Goal: Transaction & Acquisition: Purchase product/service

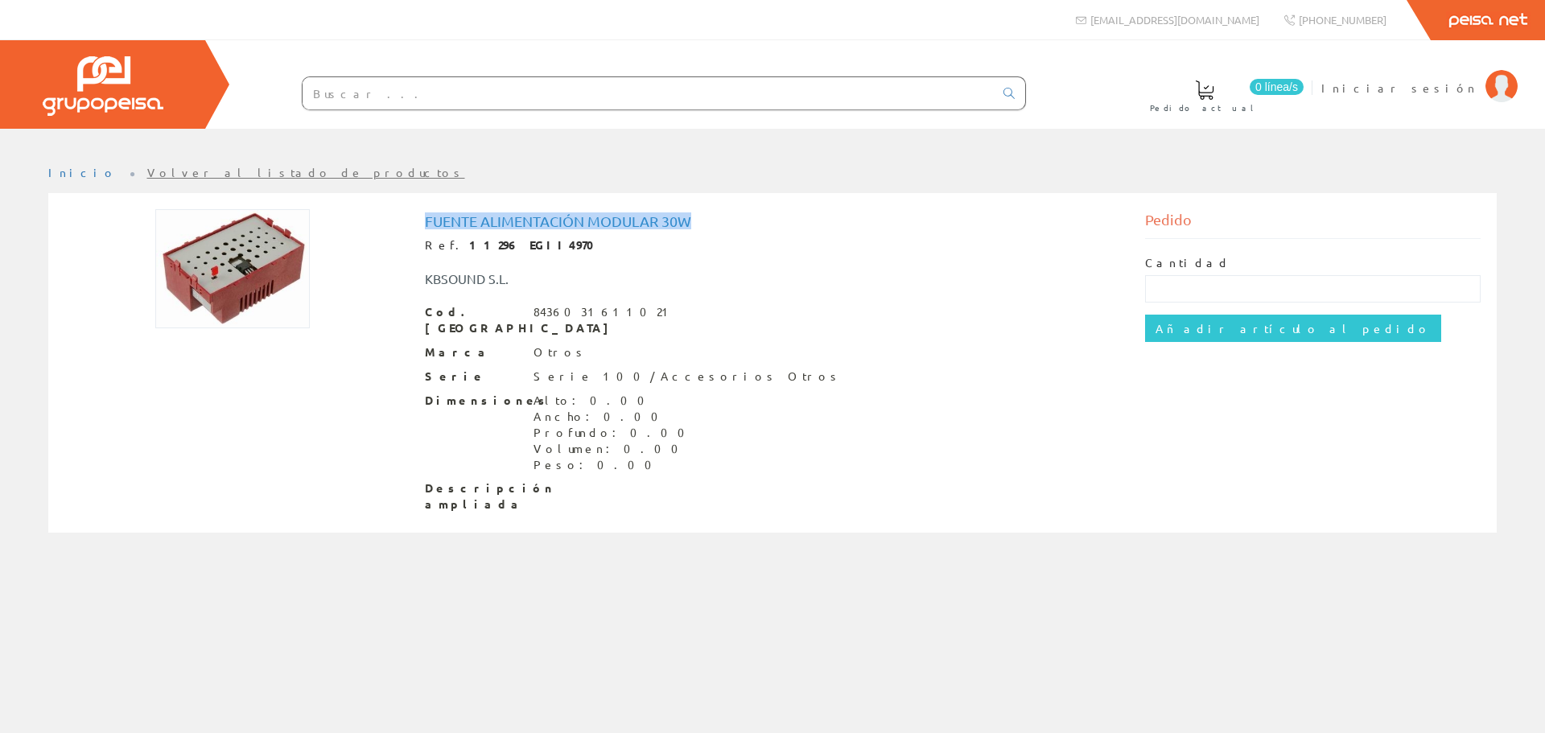
drag, startPoint x: 412, startPoint y: 225, endPoint x: 695, endPoint y: 225, distance: 282.5
click at [695, 225] on div "Fuente alimentación modular 30w Ref. 11296 EGII4970 KBSOUND S.L. Cod. Barras 84…" at bounding box center [773, 364] width 720 height 311
drag, startPoint x: 694, startPoint y: 225, endPoint x: 710, endPoint y: 233, distance: 18.4
click at [710, 233] on div "Fuente alimentación modular 30w Ref. 11296 EGII4970 KBSOUND [PERSON_NAME]. Barr…" at bounding box center [773, 362] width 696 height 299
click at [670, 227] on h1 "Fuente alimentación modular 30w" at bounding box center [773, 221] width 696 height 16
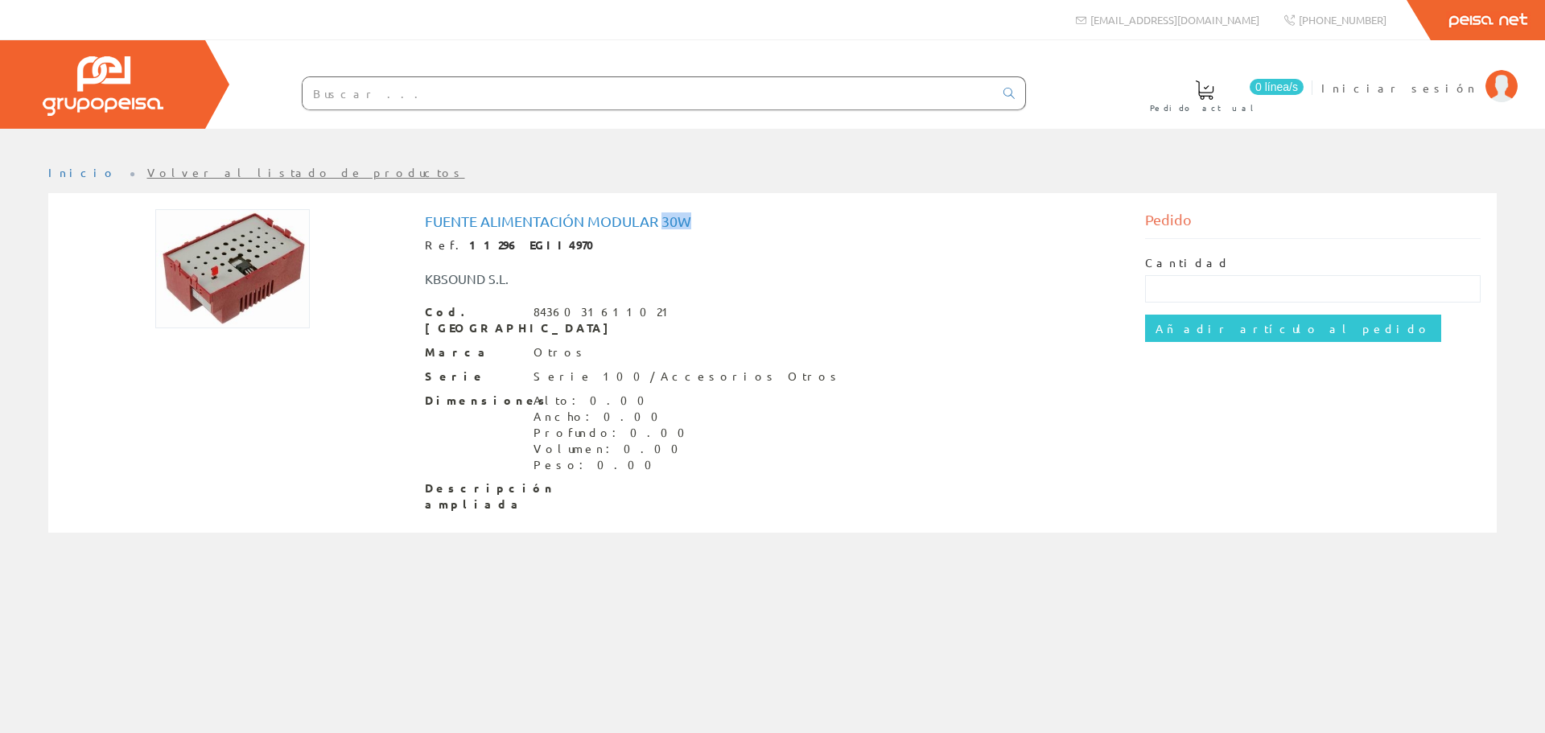
click at [670, 227] on h1 "Fuente alimentación modular 30w" at bounding box center [773, 221] width 696 height 16
copy h1 "Fuente alimentación modular 30w"
click at [241, 319] on img at bounding box center [232, 268] width 155 height 119
click at [1339, 28] on link "[PHONE_NUMBER]" at bounding box center [1335, 20] width 127 height 40
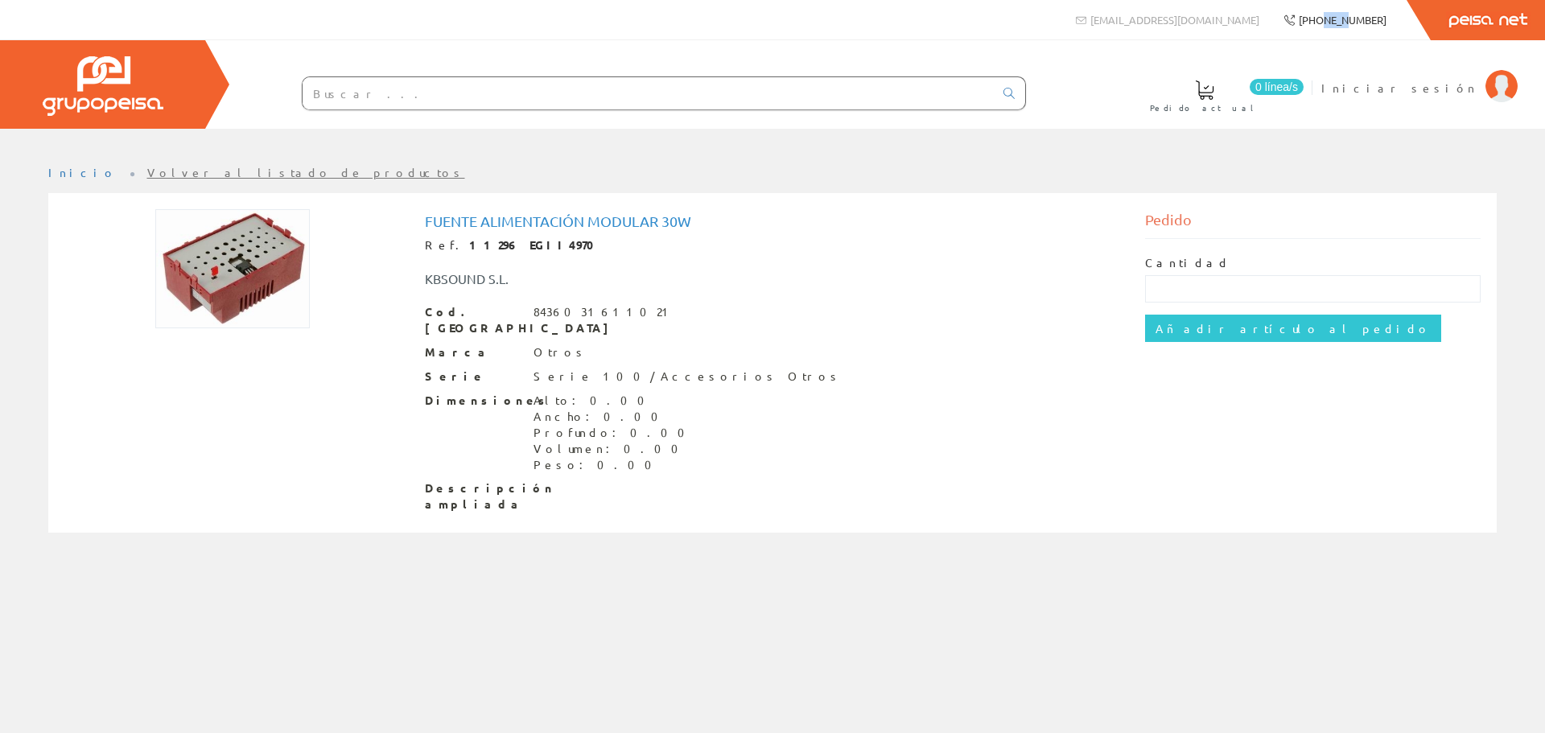
click at [1339, 28] on link "[PHONE_NUMBER]" at bounding box center [1335, 20] width 127 height 40
click at [820, 328] on div "Cod. Barras 8436031611021 Marca Otros Serie Serie 100/Accesorios Otros Dimensio…" at bounding box center [773, 408] width 696 height 209
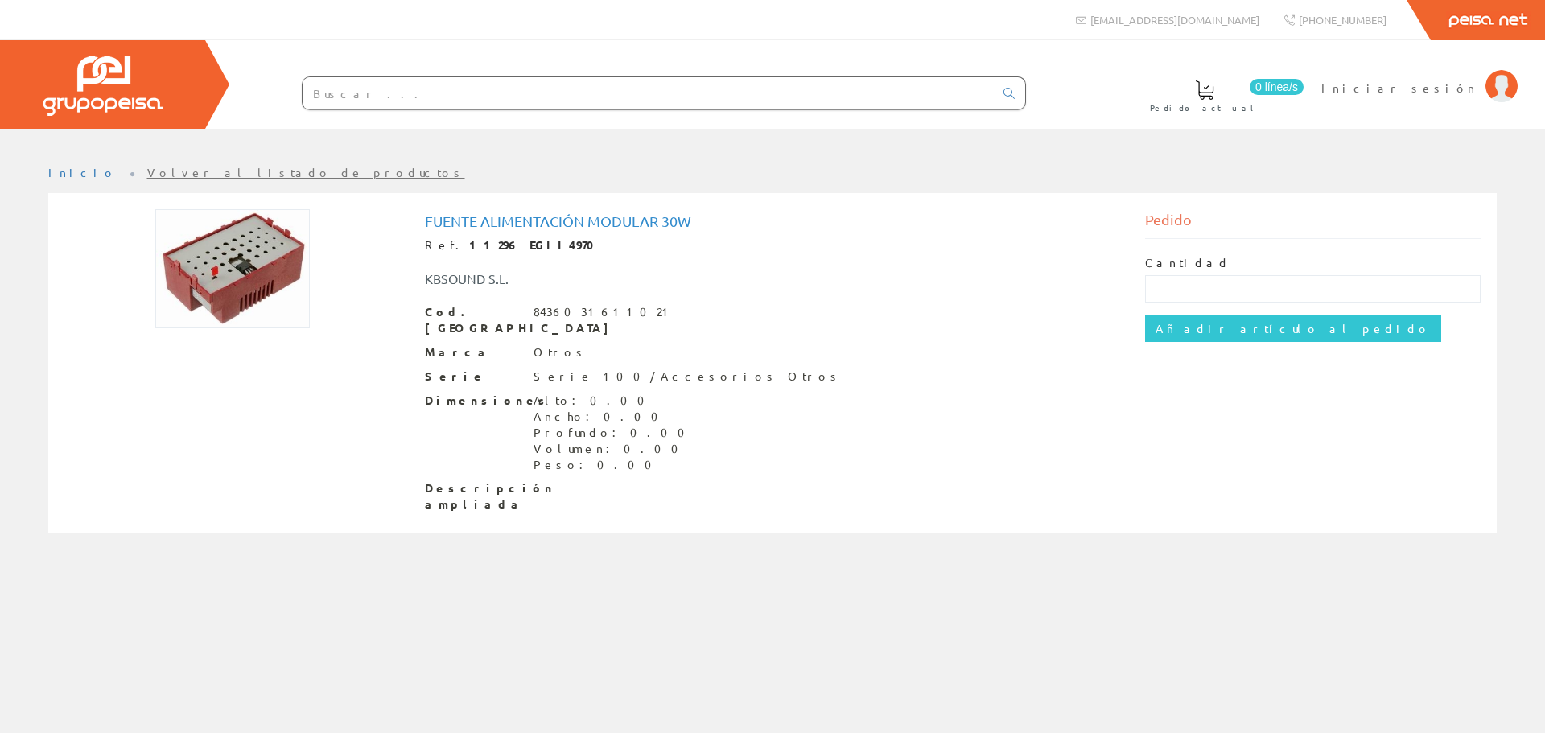
click at [252, 250] on img at bounding box center [232, 268] width 155 height 119
click at [211, 287] on img at bounding box center [232, 268] width 155 height 119
click at [191, 90] on div at bounding box center [102, 84] width 205 height 89
click at [133, 101] on img at bounding box center [103, 86] width 121 height 60
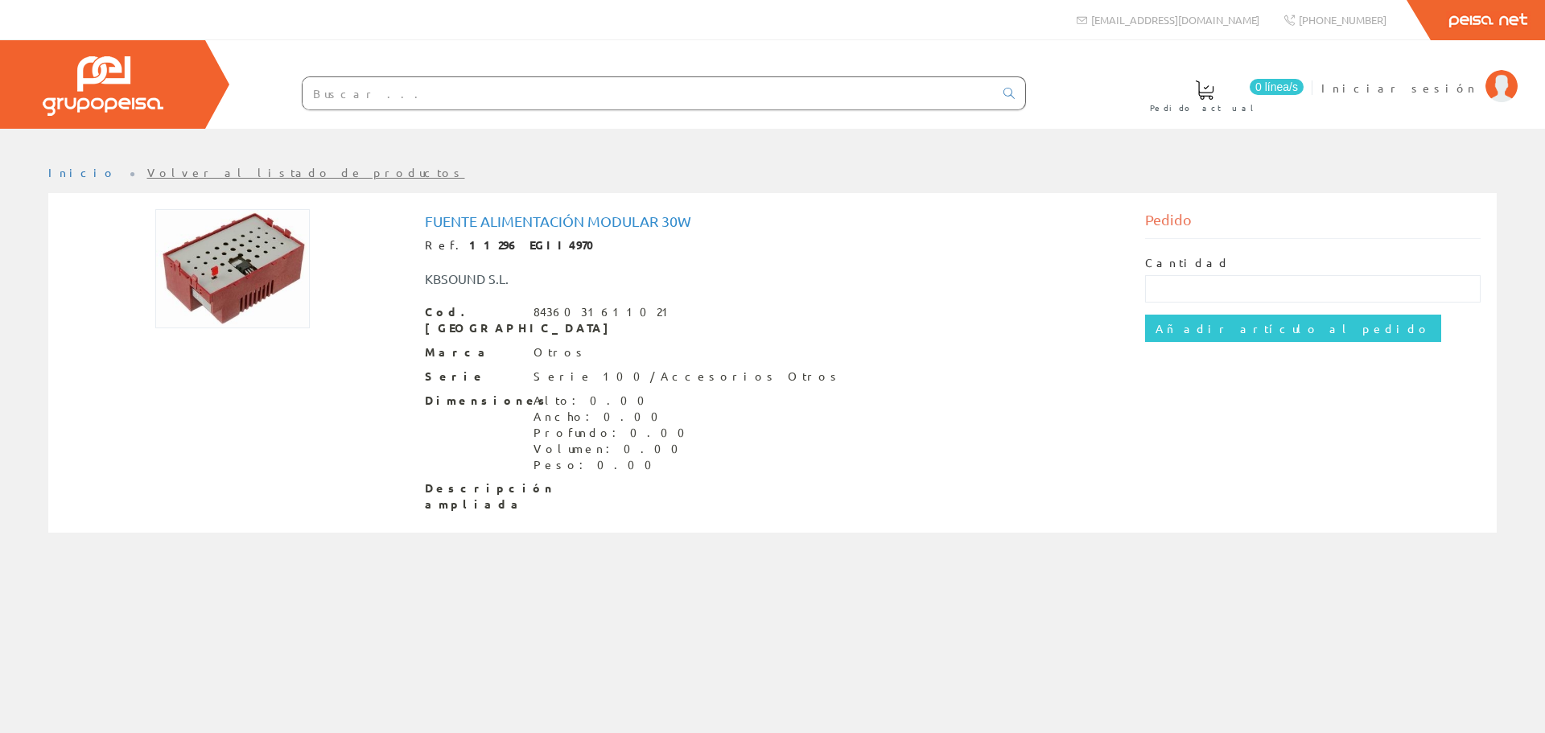
click at [452, 278] on div "KBSOUND S.L." at bounding box center [623, 279] width 420 height 19
copy div "KBSOUND S.L."
click at [268, 296] on img at bounding box center [232, 268] width 155 height 119
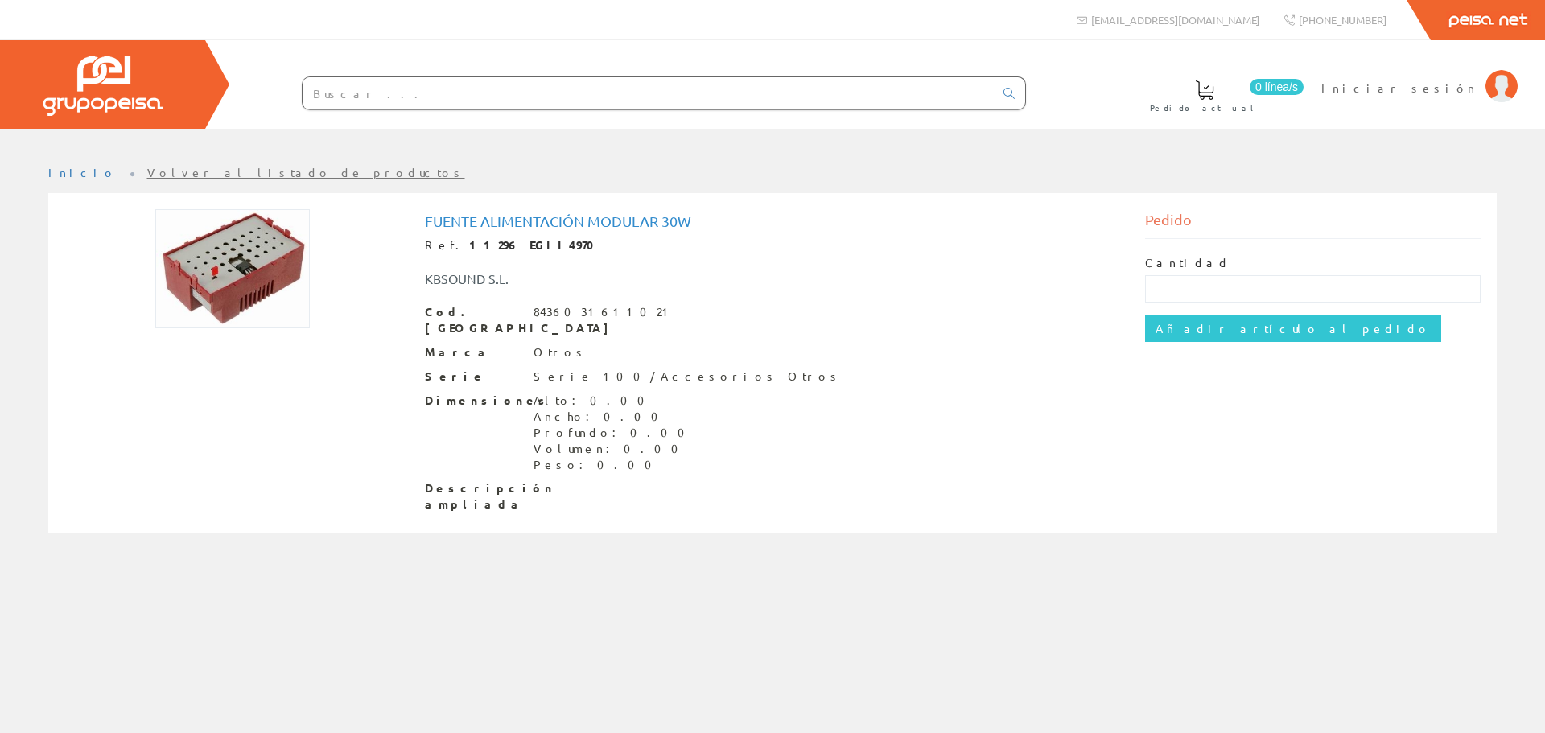
click at [469, 242] on strong "11296 EGII4970" at bounding box center [537, 244] width 136 height 14
click at [498, 250] on strong "11296 EGII4970" at bounding box center [537, 244] width 136 height 14
click at [505, 243] on strong "11296 EGII4970" at bounding box center [537, 244] width 136 height 14
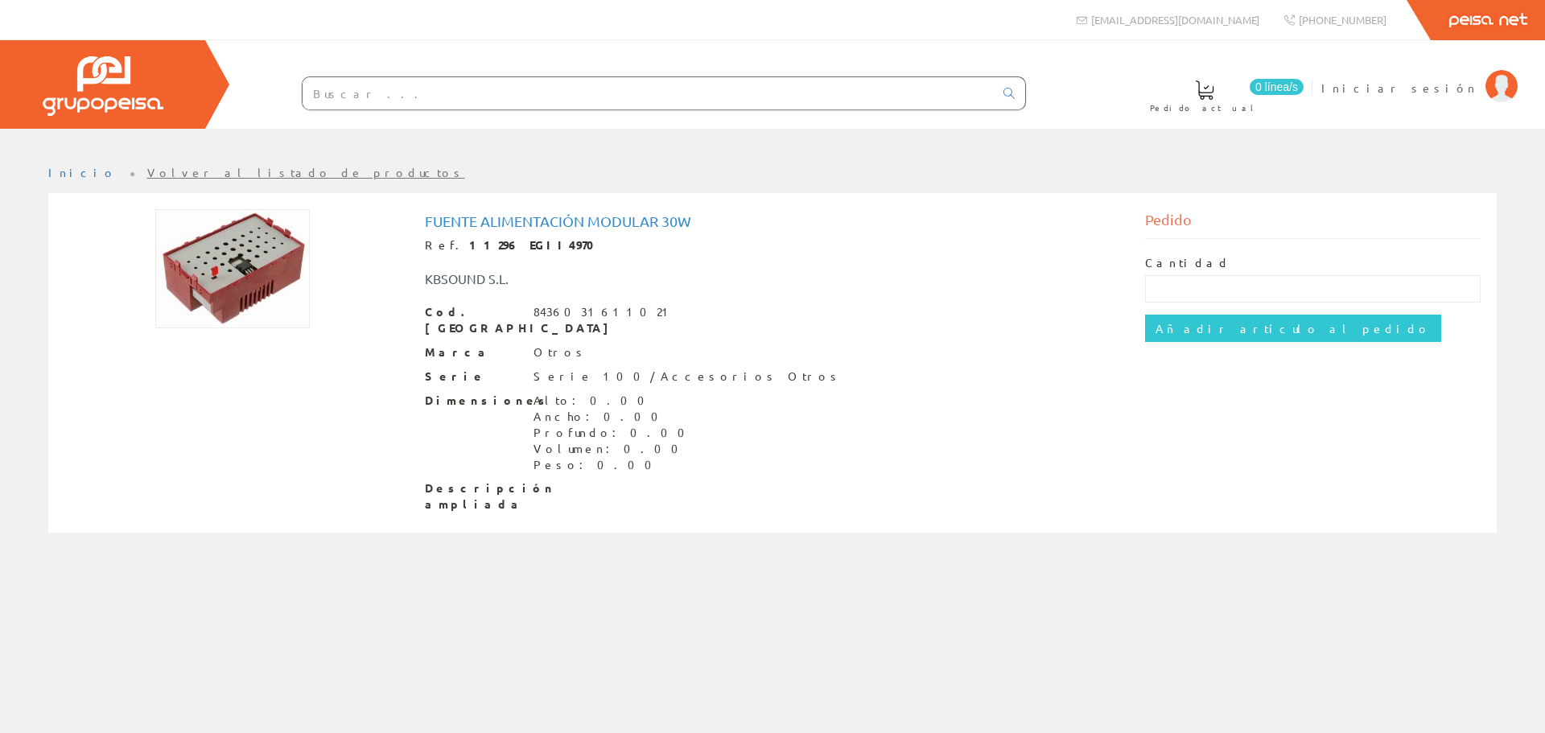
drag, startPoint x: 501, startPoint y: 245, endPoint x: 431, endPoint y: 427, distance: 194.6
click at [431, 427] on div "Dimensiones Alto: 0.00 Ancho: 0.00 Profundo: 0.00 Volumen: 0.00 Peso: 0.00" at bounding box center [773, 433] width 696 height 80
click at [575, 315] on div "8436031611021" at bounding box center [605, 312] width 142 height 16
drag, startPoint x: 429, startPoint y: 311, endPoint x: 641, endPoint y: 311, distance: 211.7
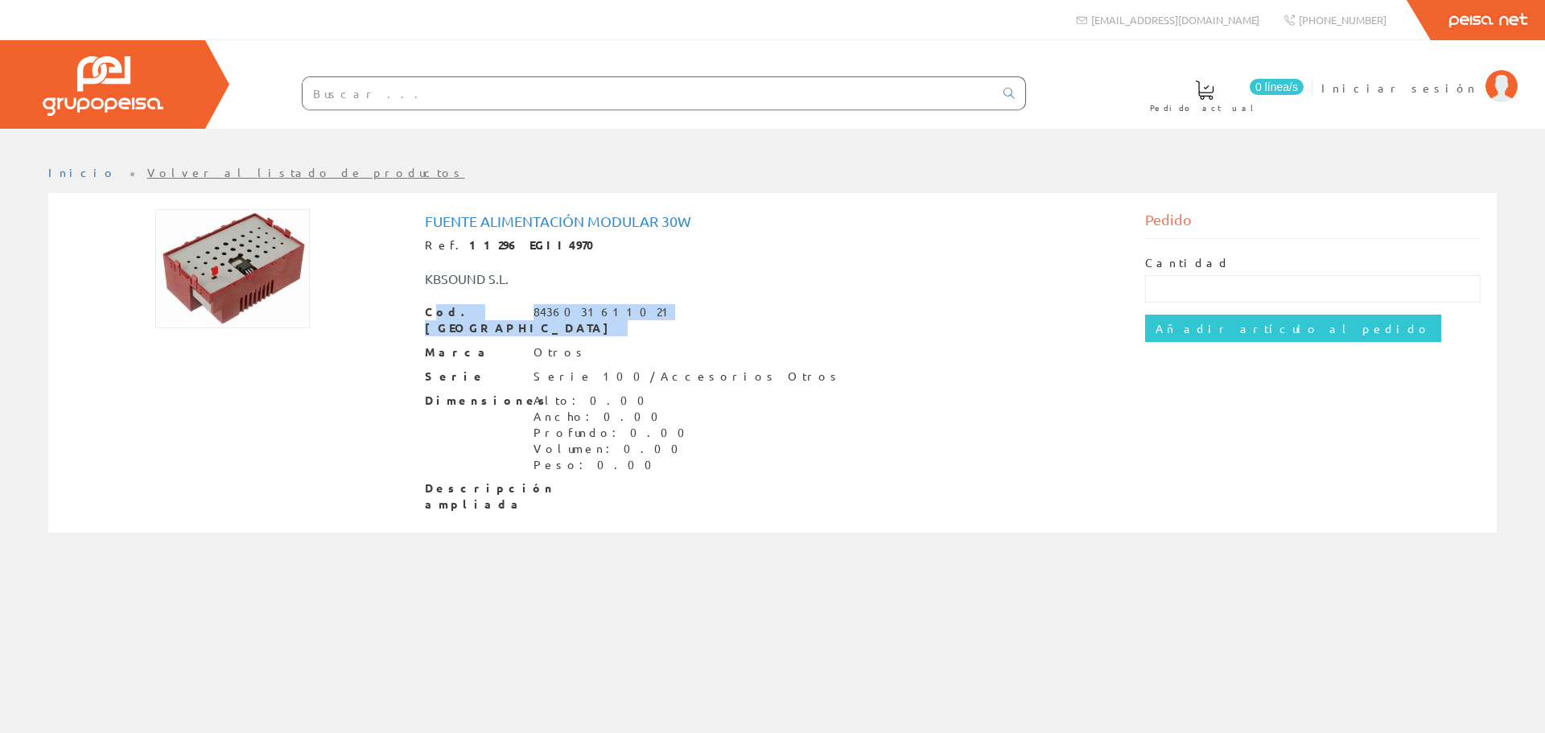
click at [641, 311] on div "Cod. Barras 8436031611021" at bounding box center [773, 320] width 696 height 32
drag, startPoint x: 620, startPoint y: 311, endPoint x: 414, endPoint y: 311, distance: 206.1
click at [414, 311] on div "Fuente alimentación modular 30w Ref. 11296 EGII4970 KBSOUND S.L. Cod. Barras 84…" at bounding box center [773, 364] width 720 height 311
drag, startPoint x: 479, startPoint y: 244, endPoint x: 448, endPoint y: 237, distance: 31.3
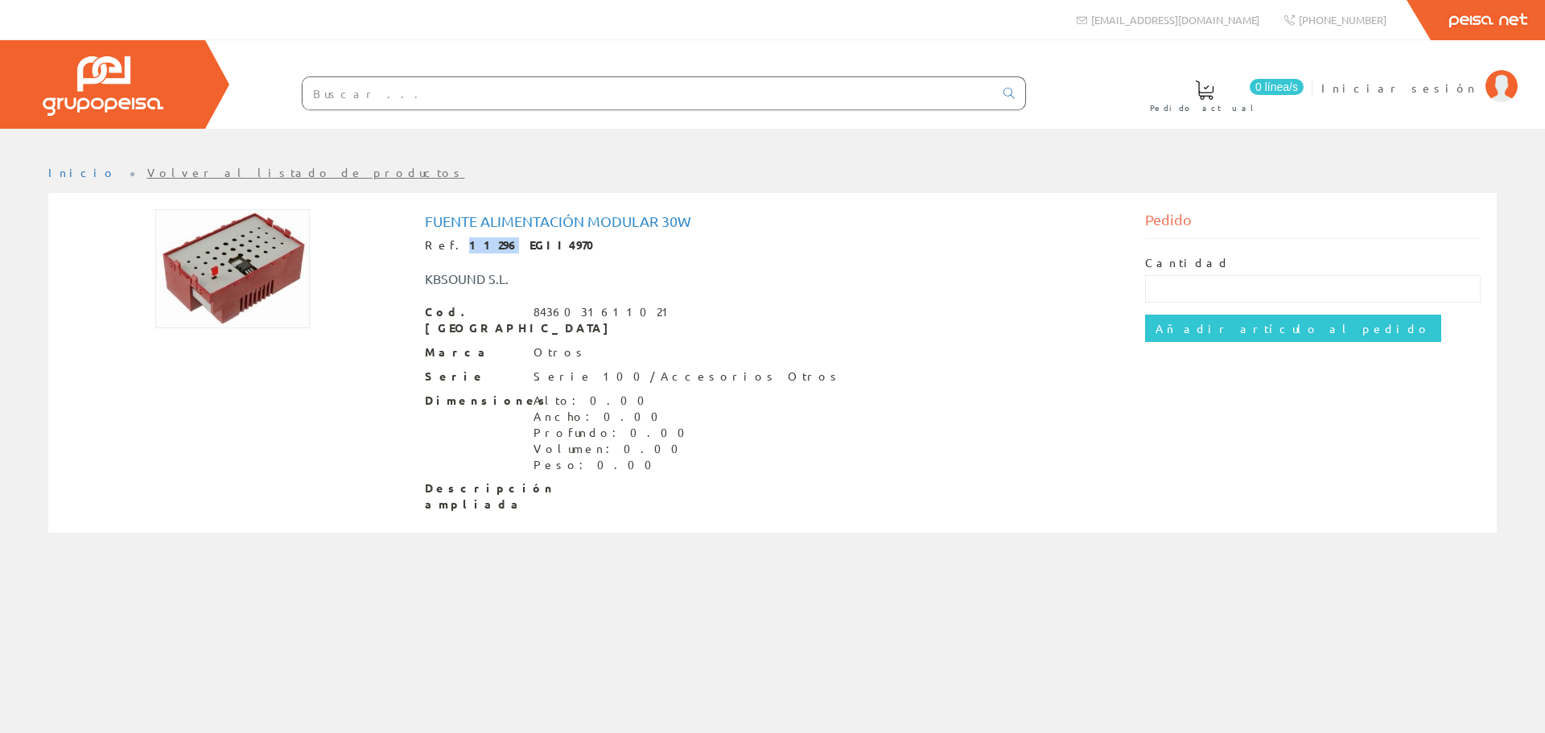
click at [469, 237] on strong "11296 EGII4970" at bounding box center [537, 244] width 136 height 14
copy strong "11296"
click at [377, 98] on input "text" at bounding box center [648, 93] width 691 height 32
paste input "11296"
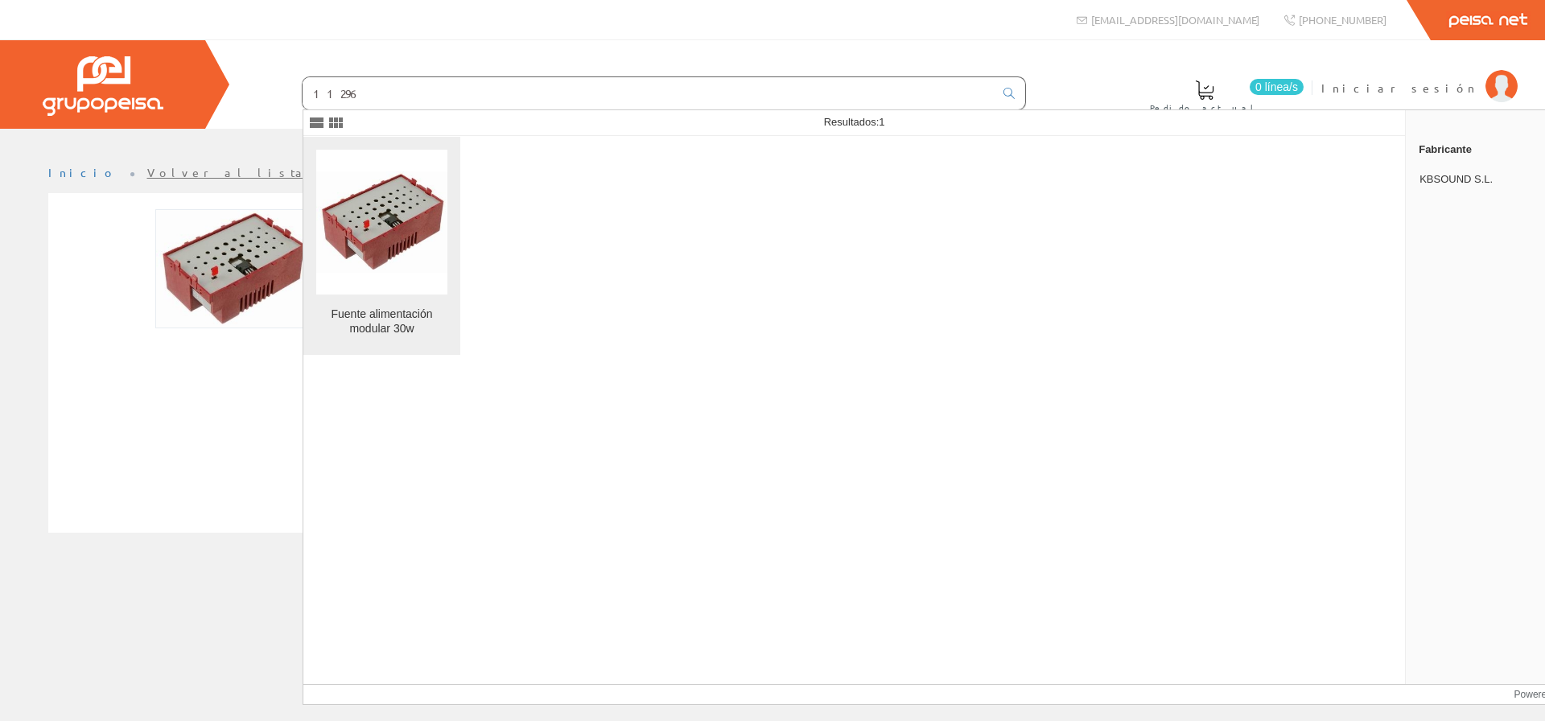
type input "11296"
click at [412, 256] on img at bounding box center [381, 221] width 131 height 101
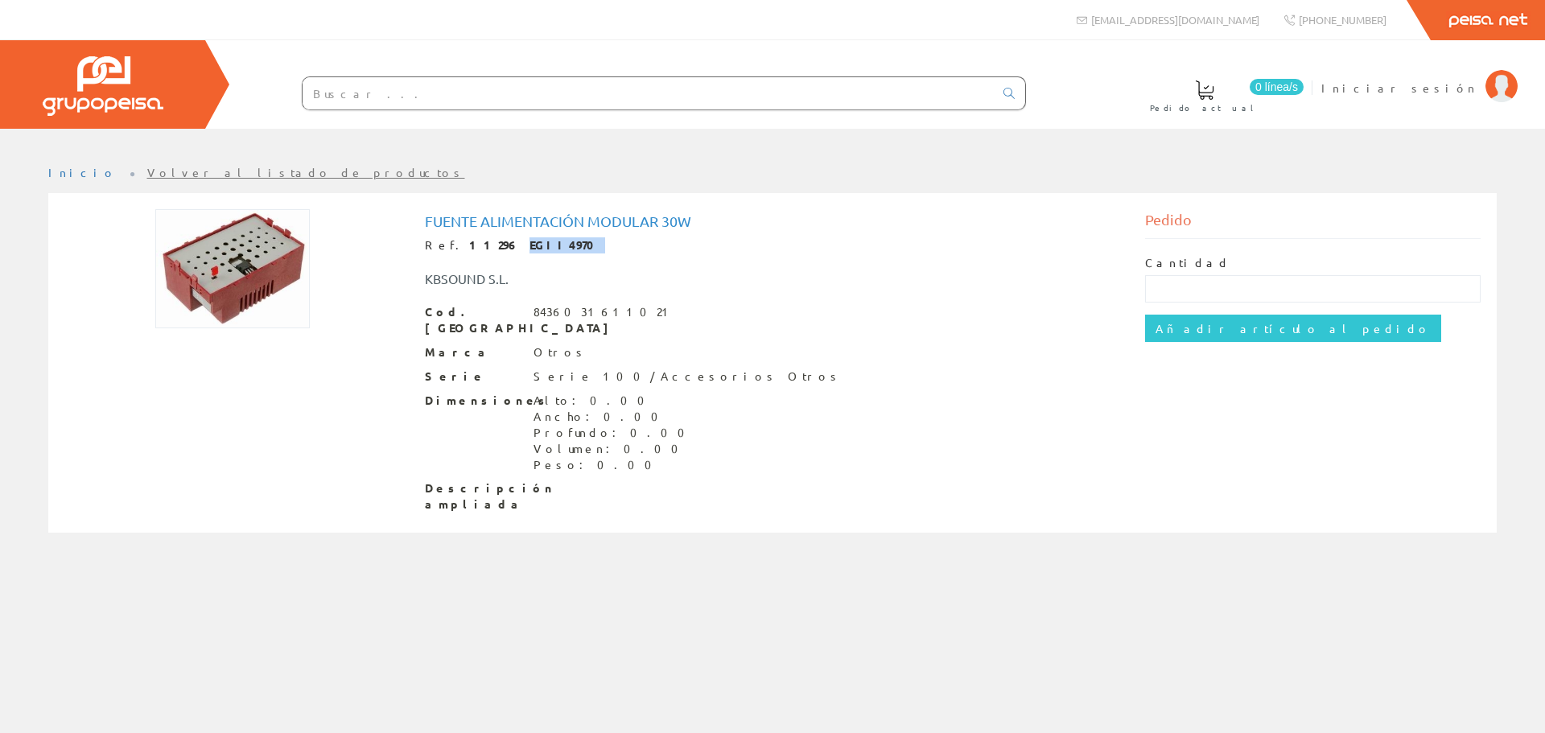
drag, startPoint x: 482, startPoint y: 243, endPoint x: 537, endPoint y: 247, distance: 54.9
click at [537, 247] on div "Ref. 11296 EGII4970" at bounding box center [773, 245] width 696 height 16
copy strong "EGII4970"
click at [434, 101] on input "text" at bounding box center [648, 93] width 691 height 32
paste input "EGII4970"
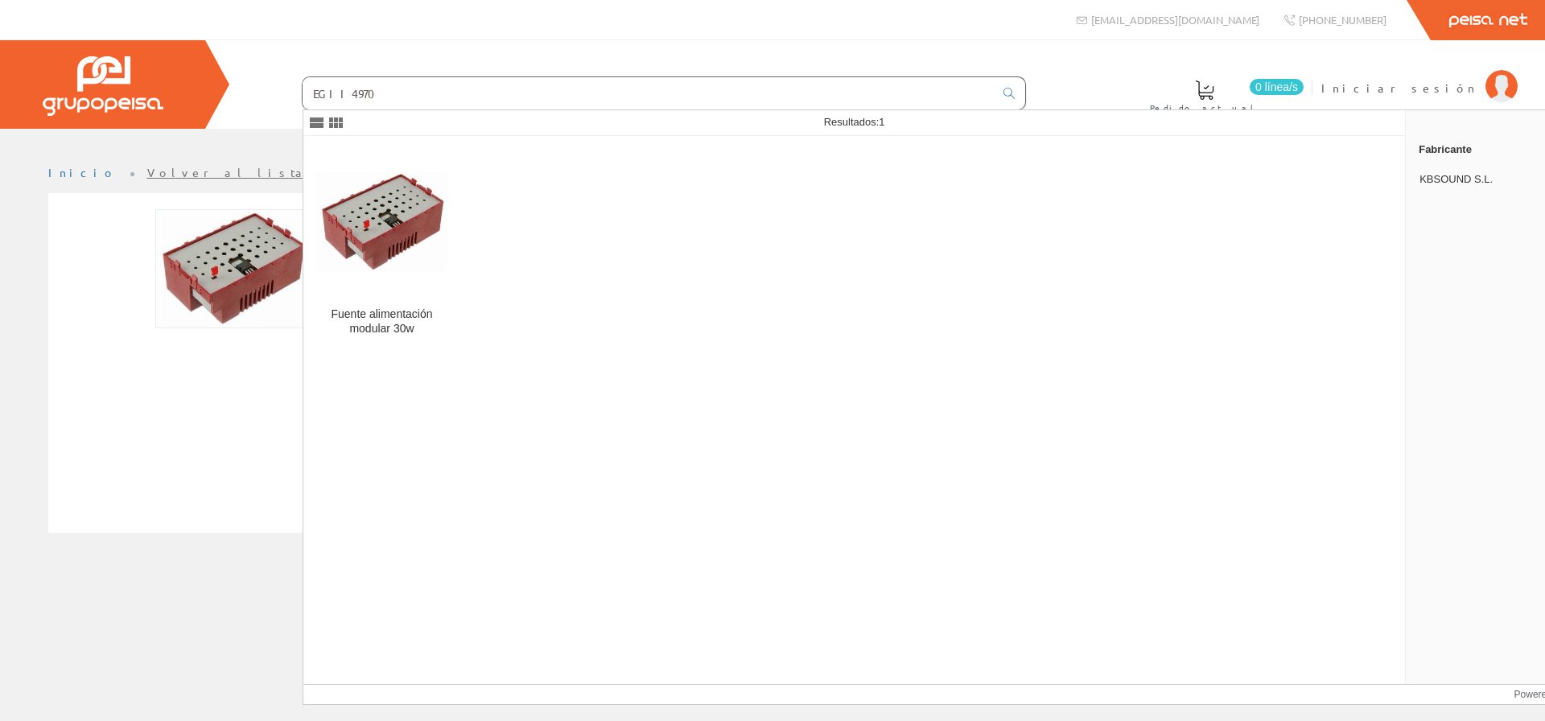
type input "EGII4970"
click at [119, 434] on div "Fuente alimentación modular 30w Ref. 11296 EGII4970 KBSOUND S.L. Cod. Barras 84…" at bounding box center [772, 364] width 1441 height 311
click at [98, 401] on div "Fuente alimentación modular 30w Ref. 11296 EGII4970 KBSOUND S.L. Cod. Barras 84…" at bounding box center [772, 364] width 1441 height 311
click at [422, 259] on img at bounding box center [381, 221] width 131 height 101
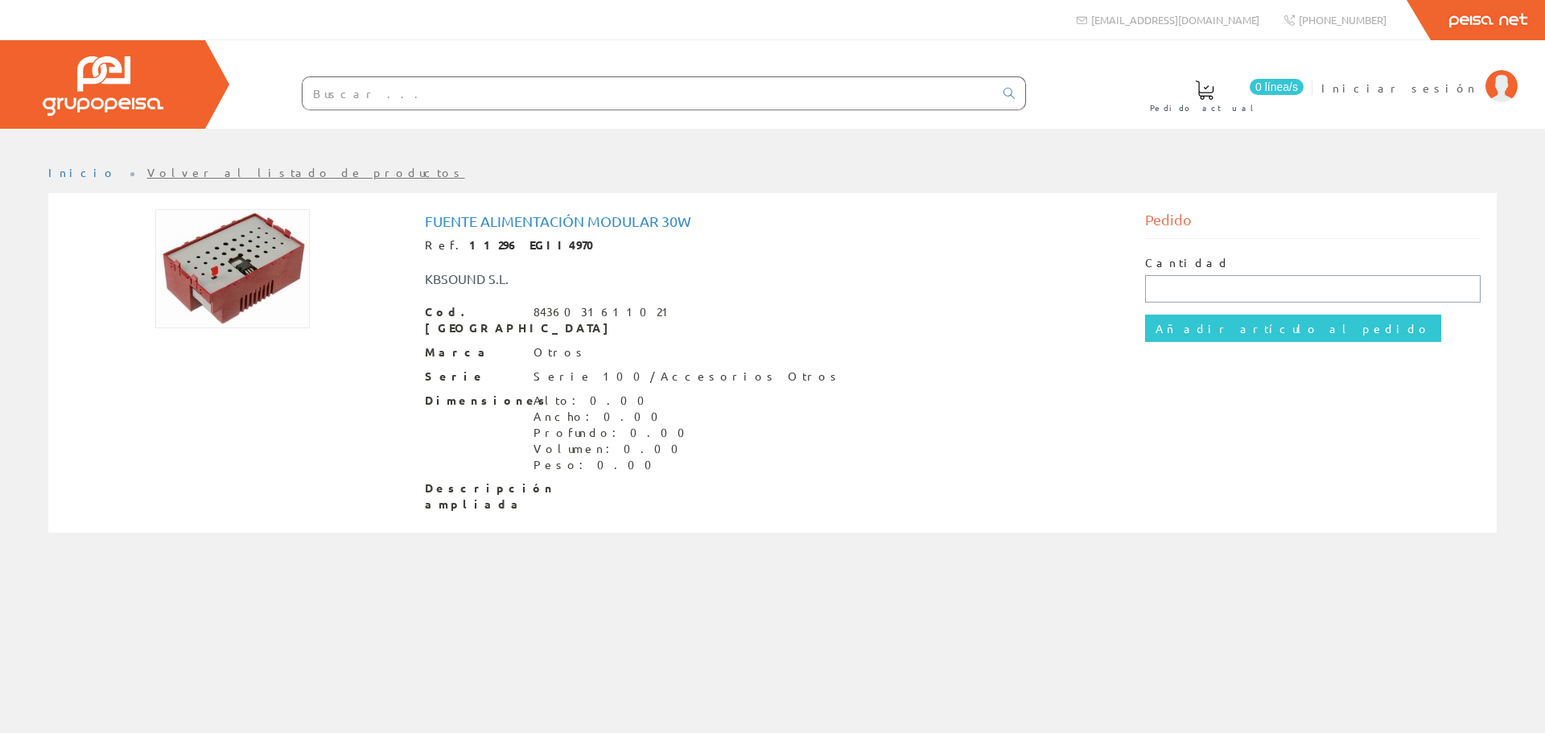
click at [1195, 291] on input "text" at bounding box center [1313, 288] width 336 height 27
type input "1"
click at [1214, 331] on input "Añadir artículo al pedido" at bounding box center [1293, 328] width 296 height 27
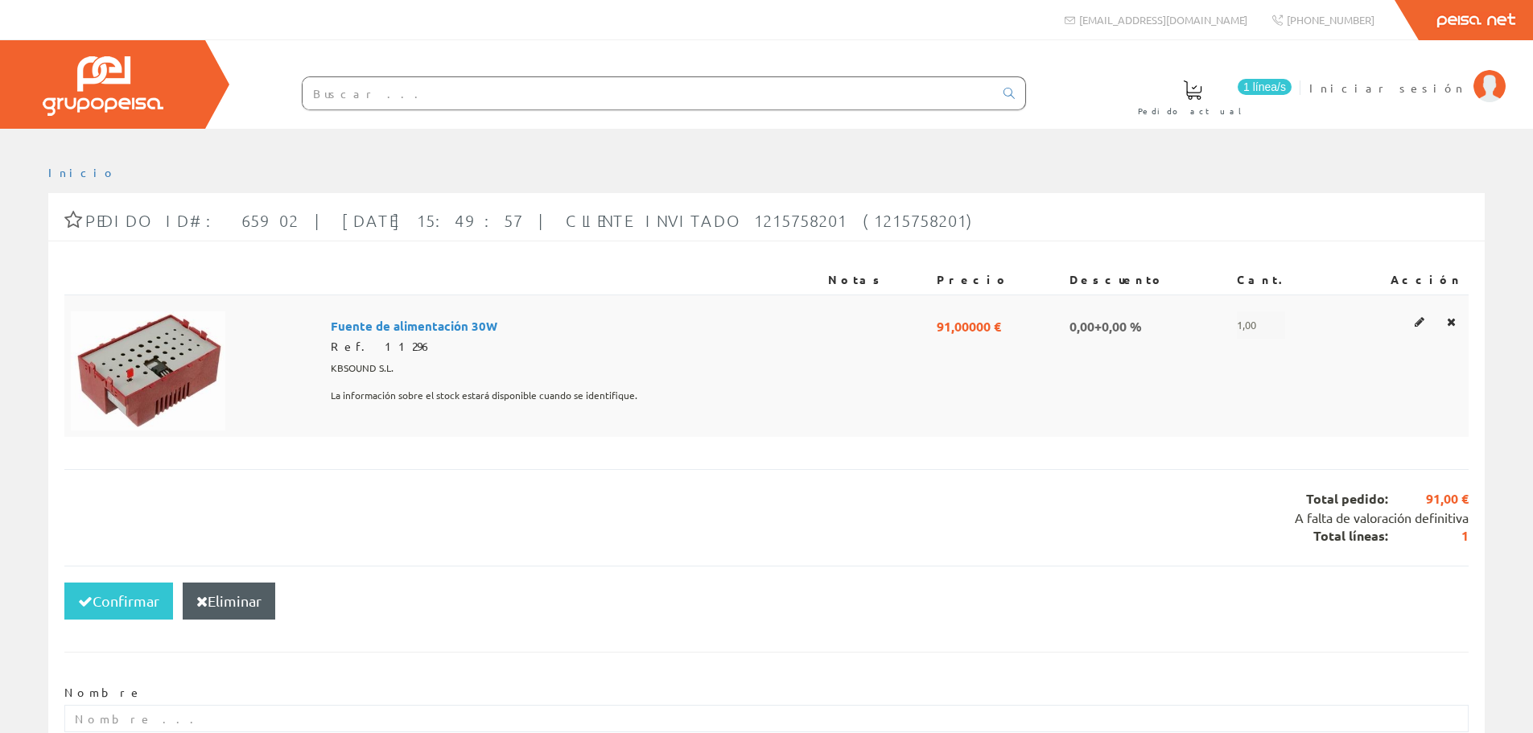
click at [394, 370] on span "KBSOUND S.L." at bounding box center [362, 368] width 63 height 27
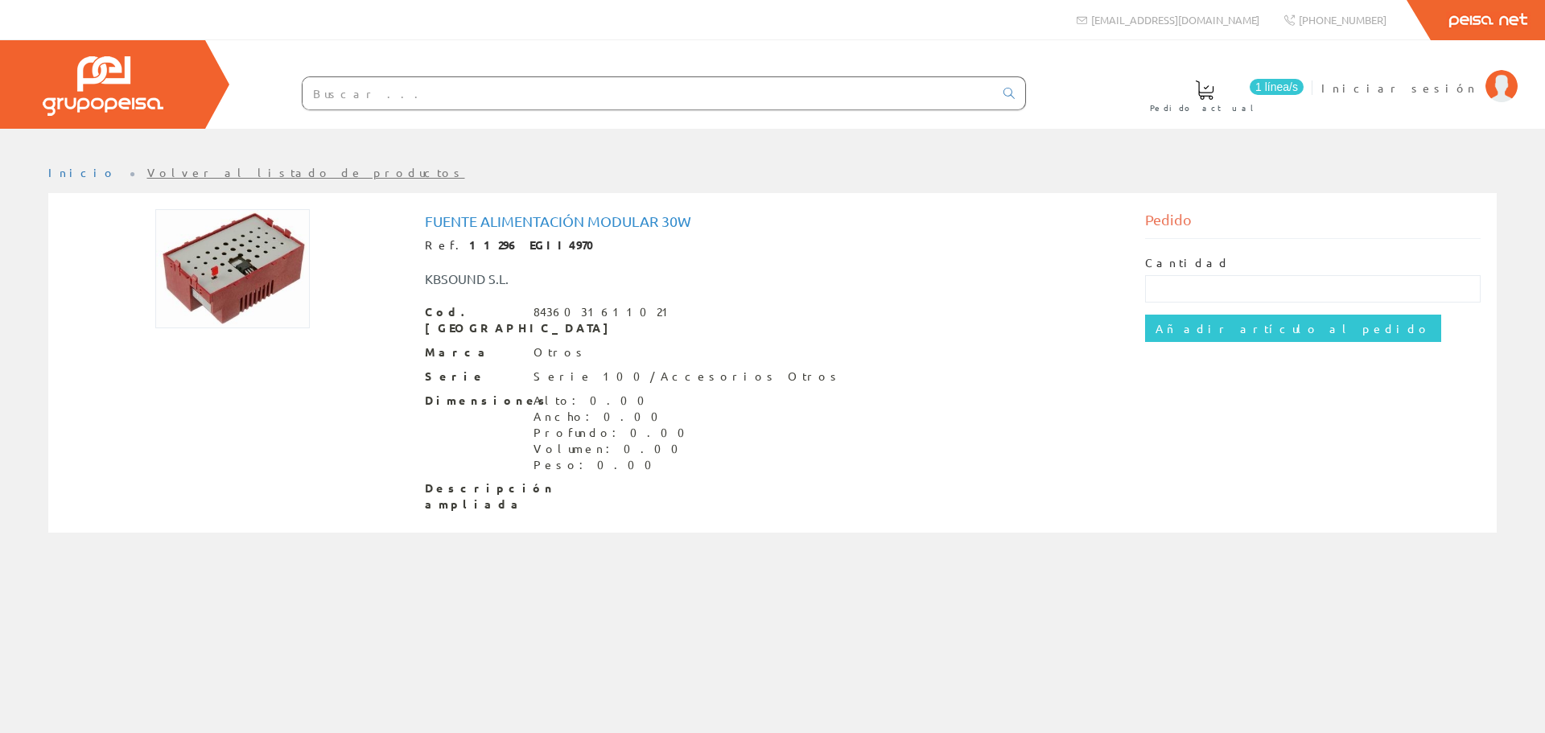
click at [555, 304] on div "8436031611021" at bounding box center [605, 312] width 142 height 16
copy div "8436031611021"
click at [606, 320] on div "8436031611021" at bounding box center [605, 312] width 142 height 16
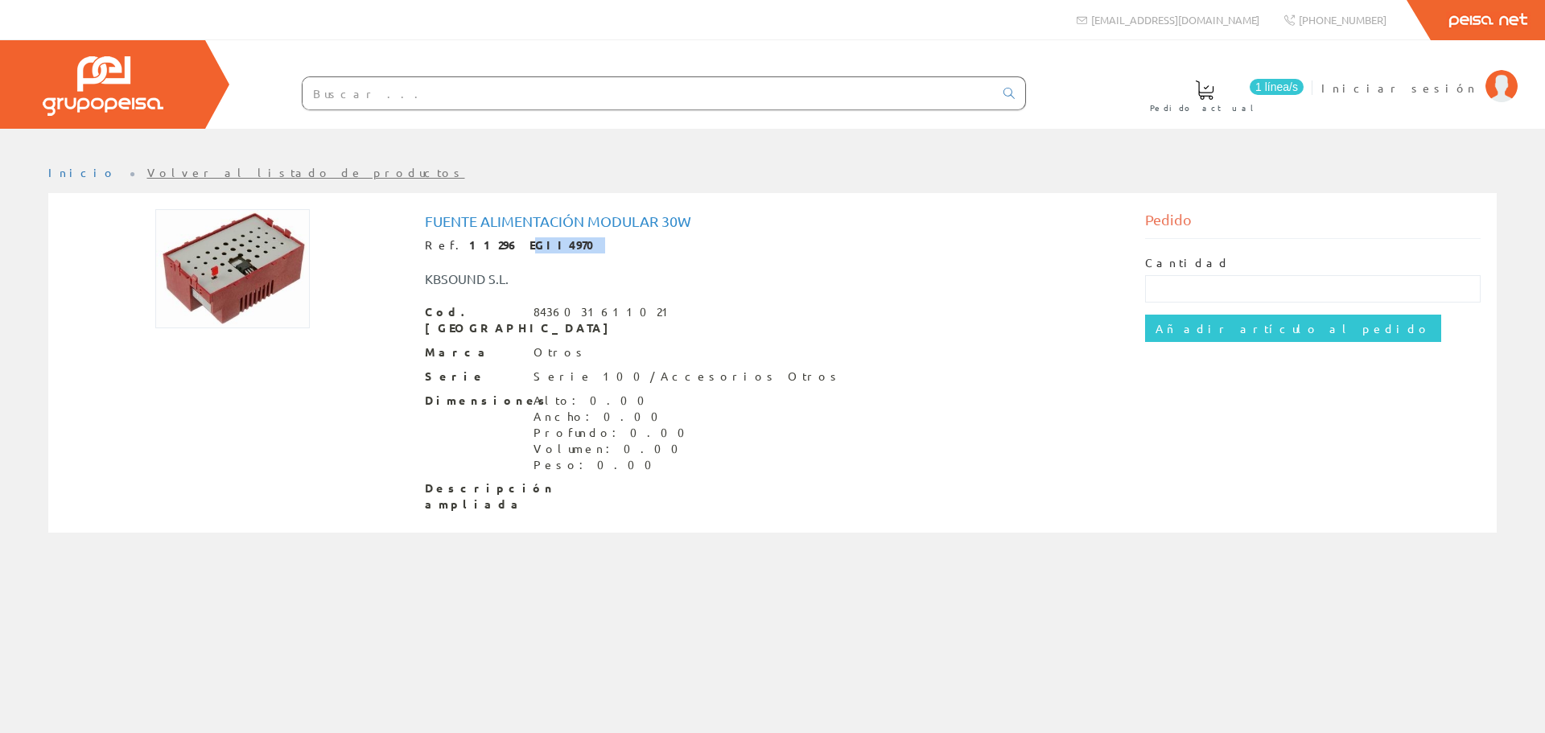
drag, startPoint x: 488, startPoint y: 246, endPoint x: 538, endPoint y: 248, distance: 50.7
click at [538, 248] on div "Ref. 11296 EGII4970" at bounding box center [773, 245] width 696 height 16
drag, startPoint x: 483, startPoint y: 243, endPoint x: 533, endPoint y: 250, distance: 50.3
click at [533, 250] on div "Ref. 11296 EGII4970" at bounding box center [773, 245] width 696 height 16
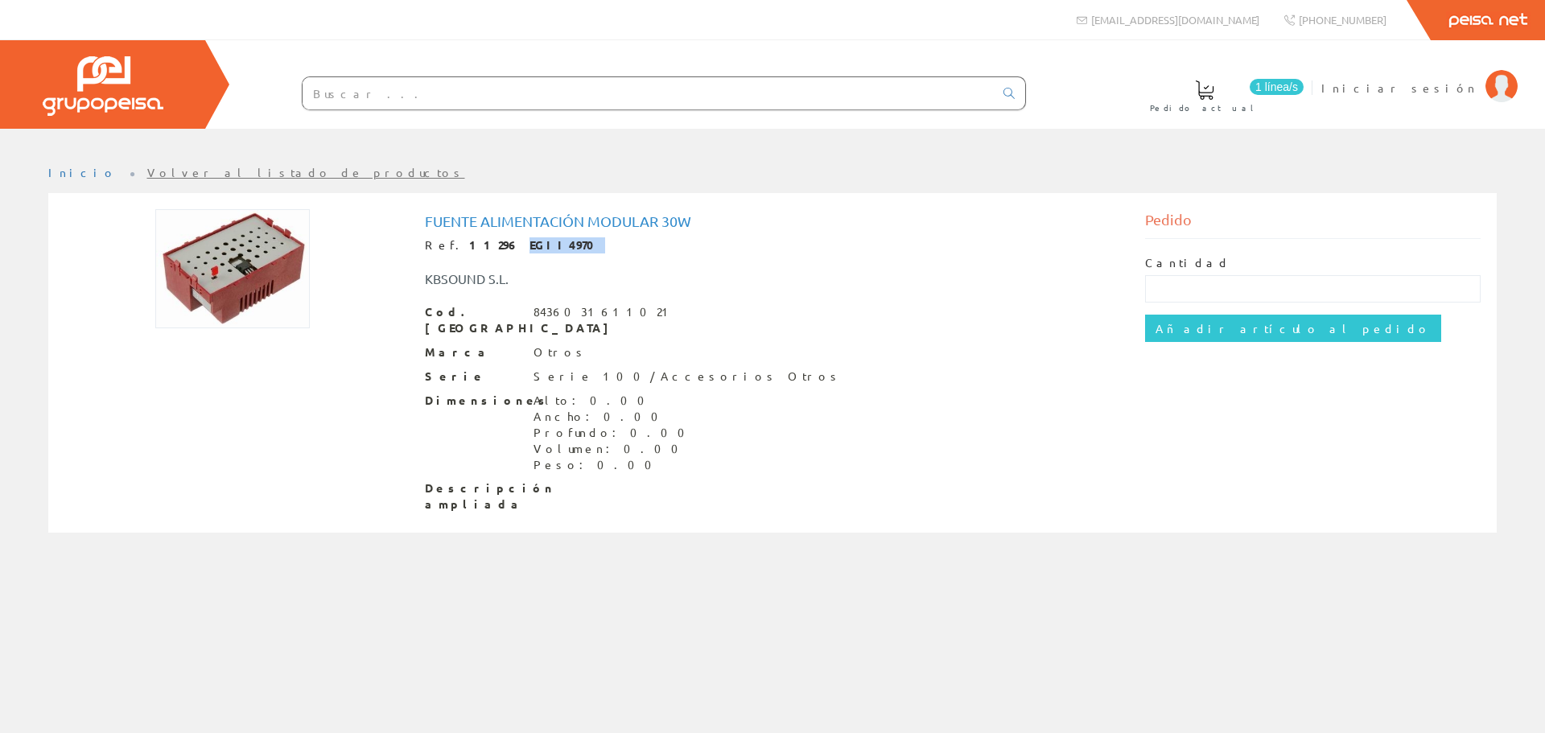
copy strong "EGII4970"
